Goal: Task Accomplishment & Management: Manage account settings

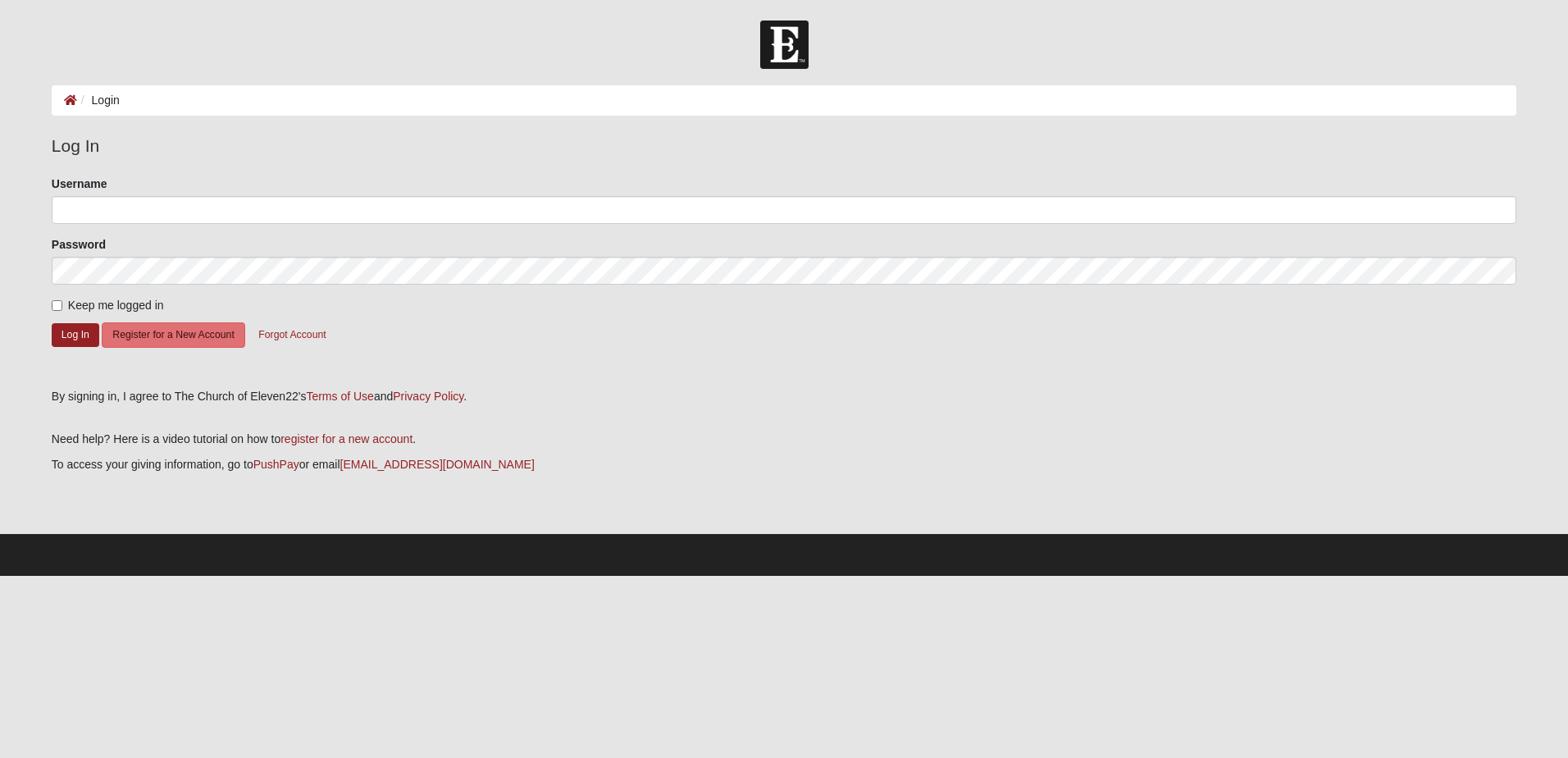
click at [335, 231] on form "Please correct the following: Username Password Keep me logged in Log In Regist…" at bounding box center [784, 276] width 1464 height 201
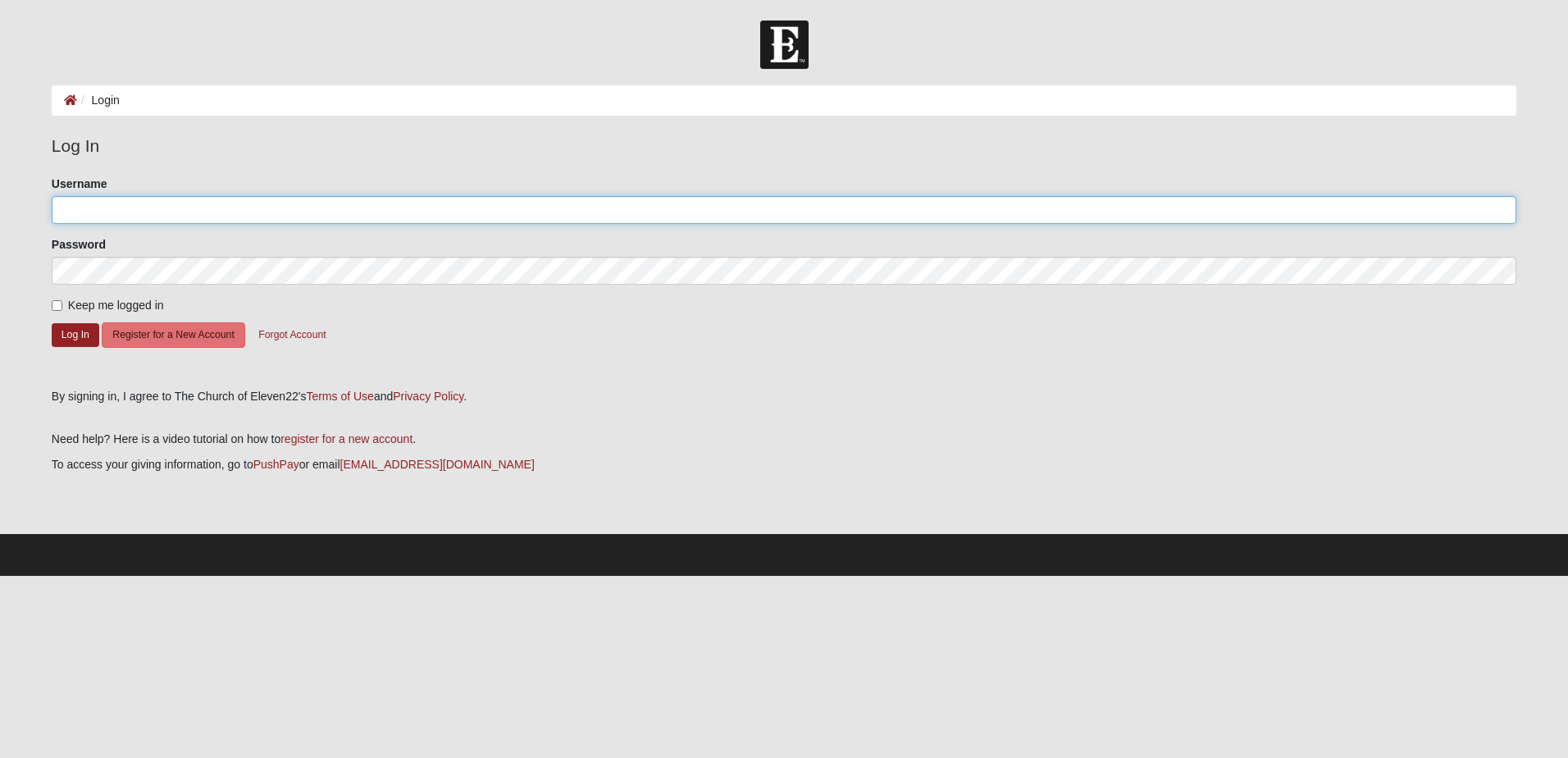
click at [332, 207] on input "Username" at bounding box center [784, 209] width 1464 height 28
type input "[PERSON_NAME][EMAIL_ADDRESS][DOMAIN_NAME]"
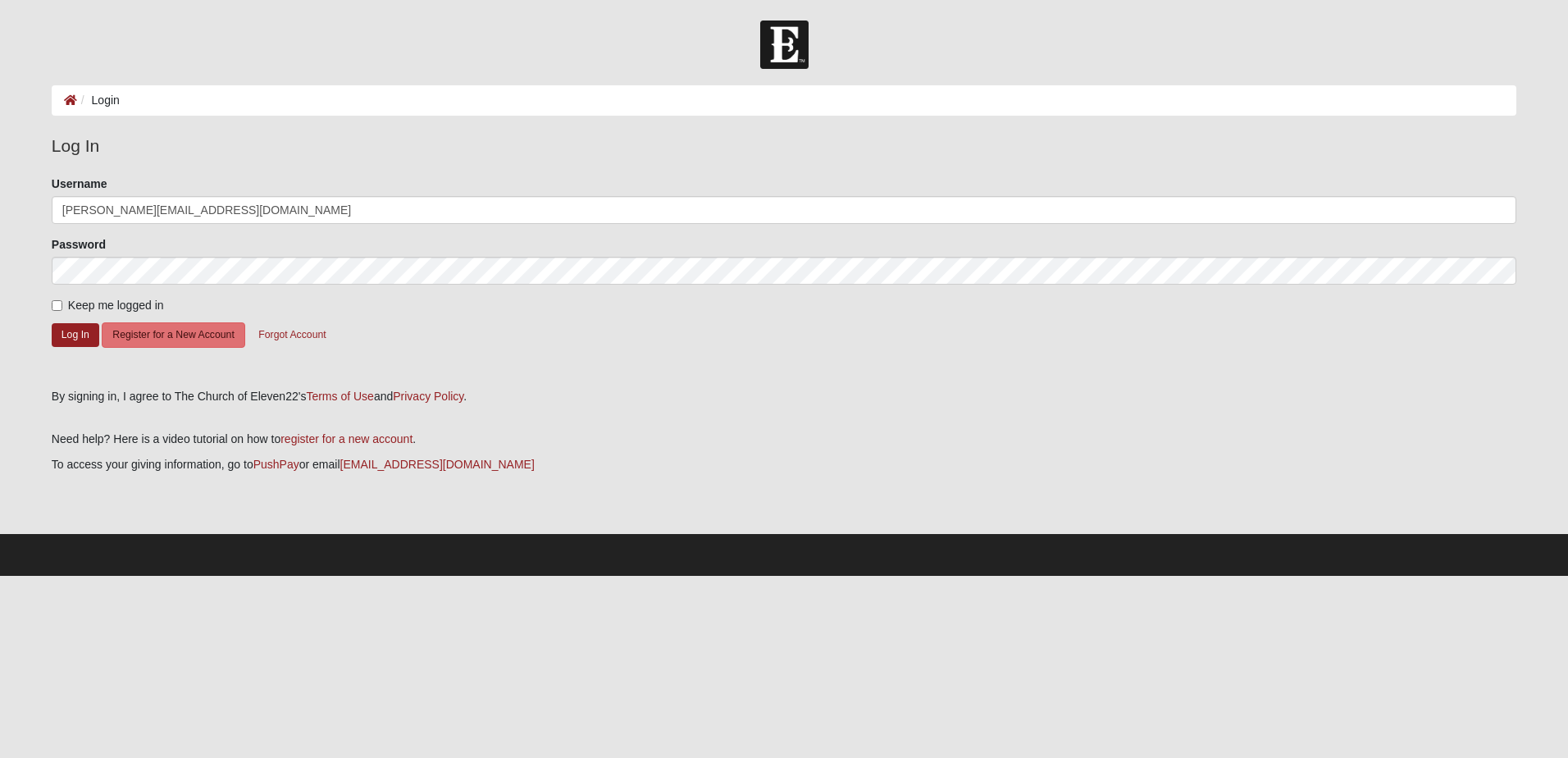
click at [62, 312] on label "Keep me logged in" at bounding box center [108, 305] width 113 height 17
click at [62, 311] on input "Keep me logged in" at bounding box center [57, 305] width 11 height 11
click at [59, 309] on input "Keep me logged in" at bounding box center [57, 305] width 11 height 11
checkbox input "true"
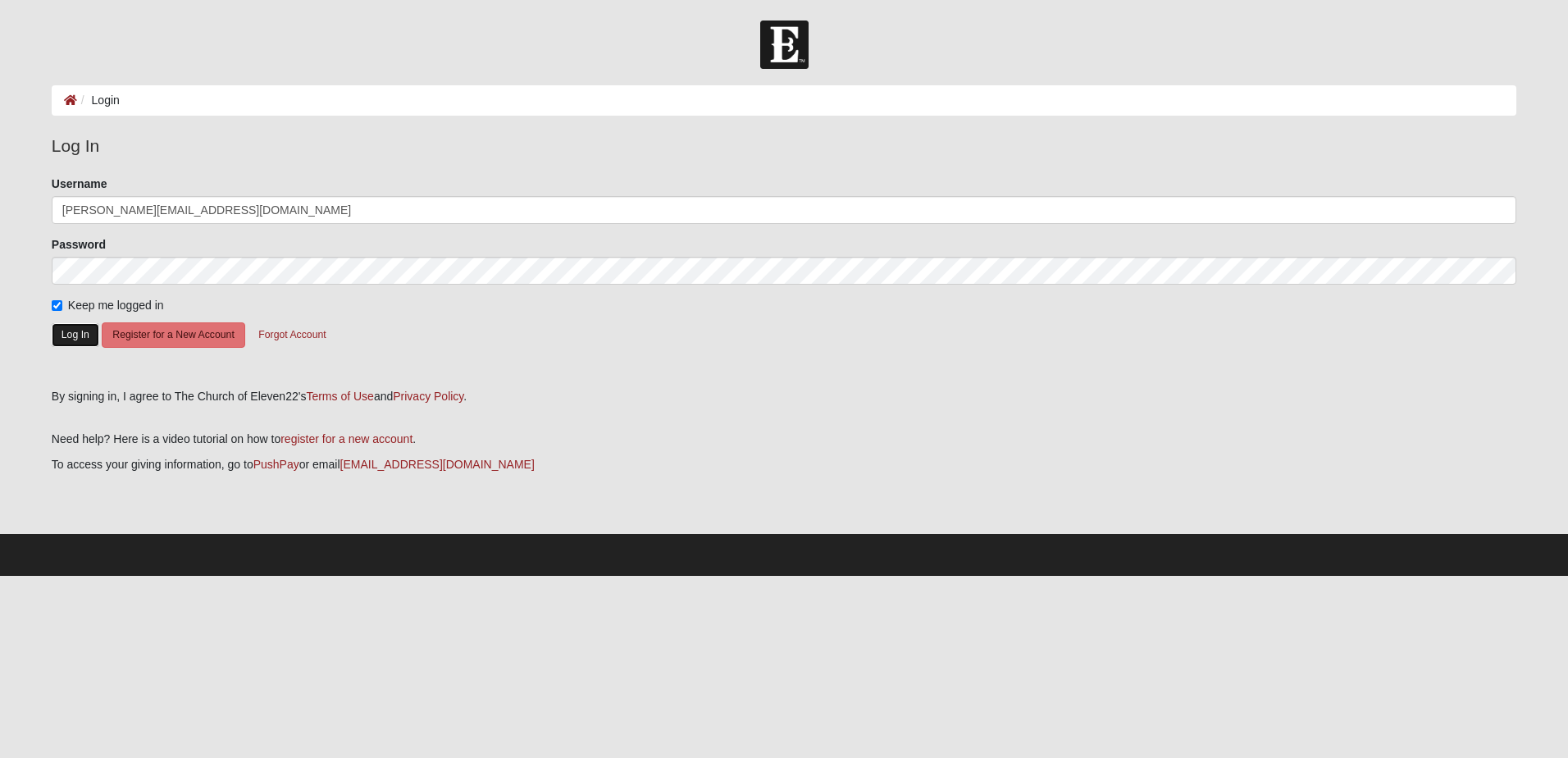
click at [85, 328] on button "Log In" at bounding box center [75, 335] width 47 height 24
